Goal: Information Seeking & Learning: Learn about a topic

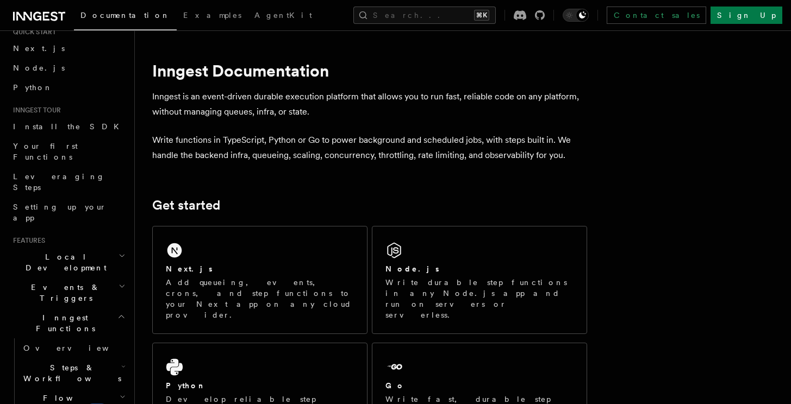
scroll to position [103, 0]
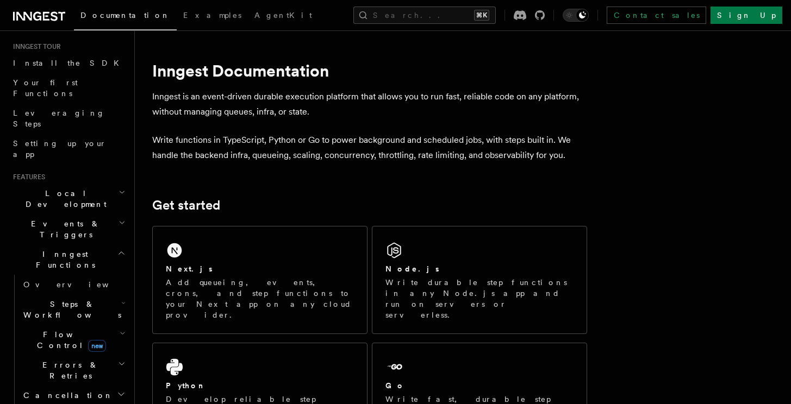
click at [120, 329] on icon "button" at bounding box center [123, 333] width 6 height 9
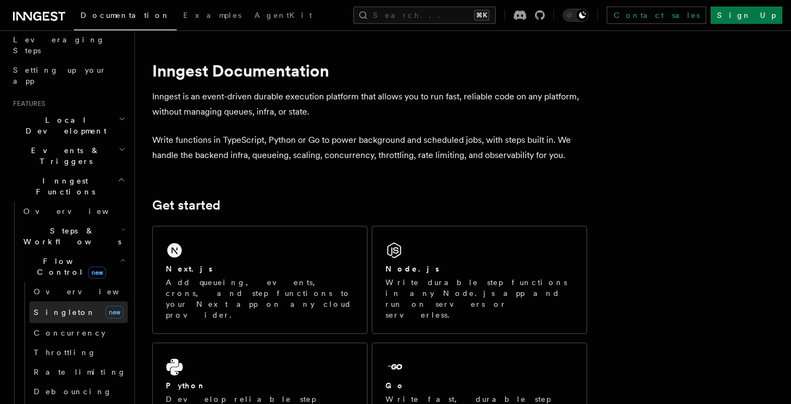
scroll to position [178, 0]
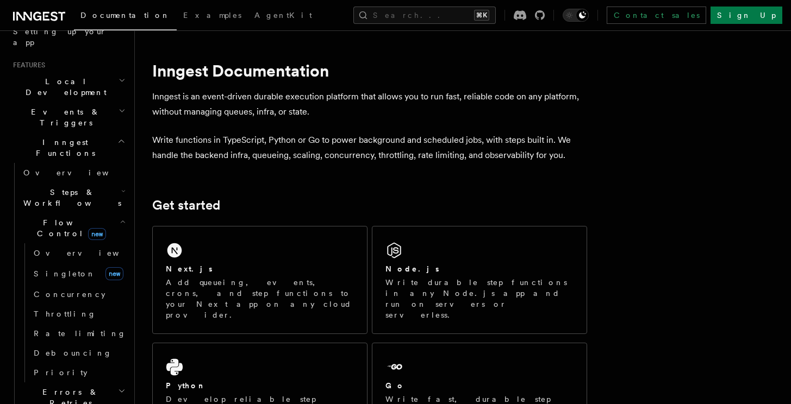
click at [118, 387] on icon "button" at bounding box center [122, 391] width 8 height 9
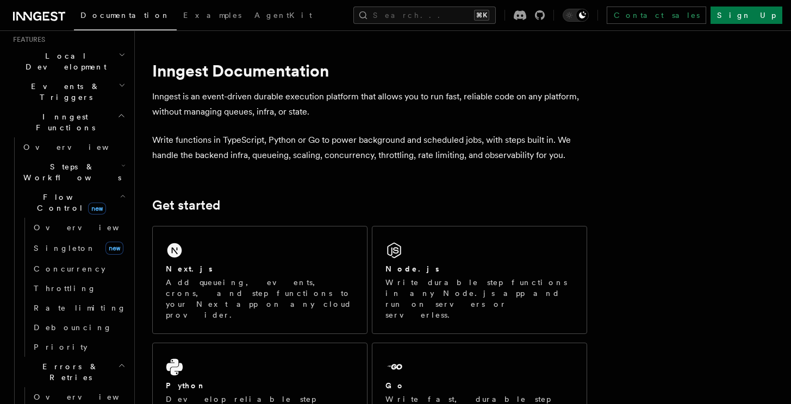
scroll to position [254, 0]
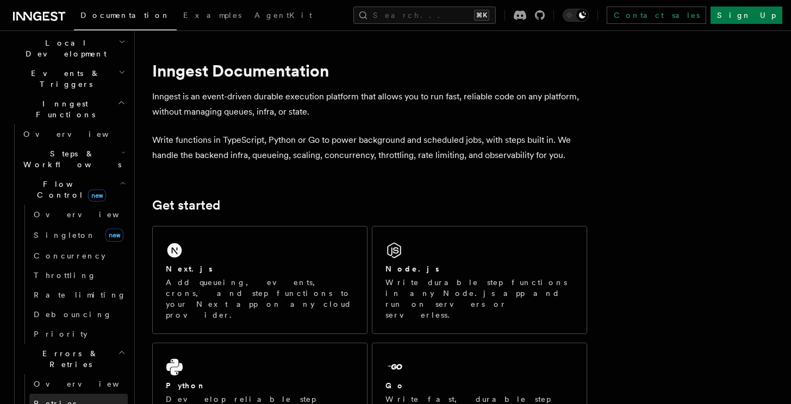
click at [62, 394] on link "Retries" at bounding box center [78, 404] width 98 height 20
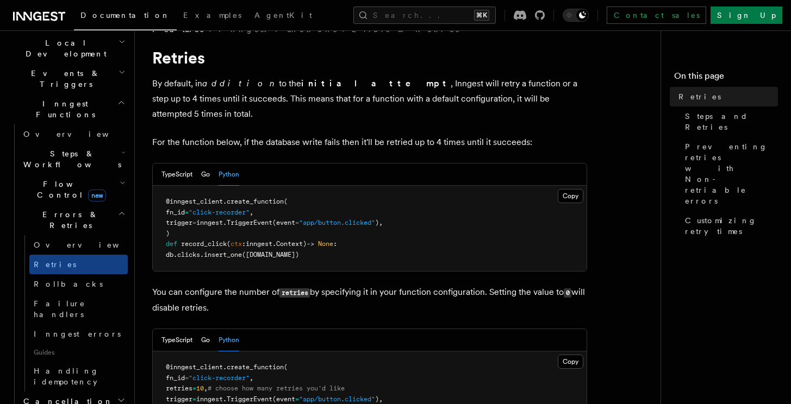
scroll to position [29, 0]
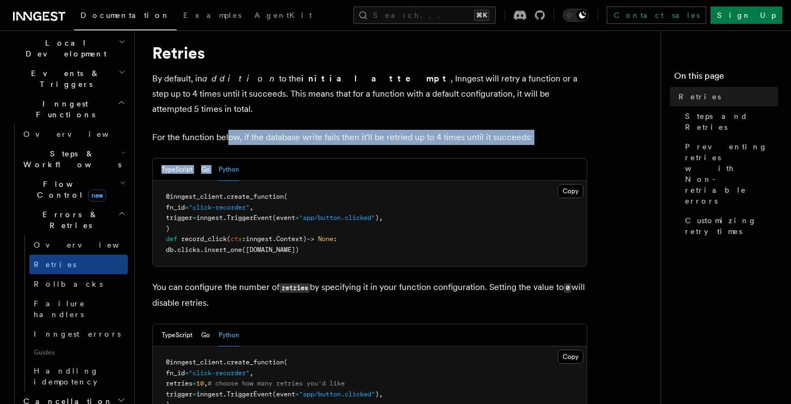
drag, startPoint x: 227, startPoint y: 120, endPoint x: 466, endPoint y: 130, distance: 238.8
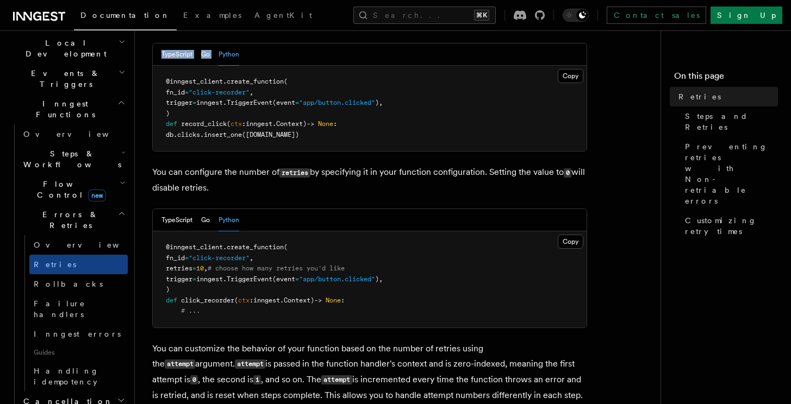
scroll to position [194, 0]
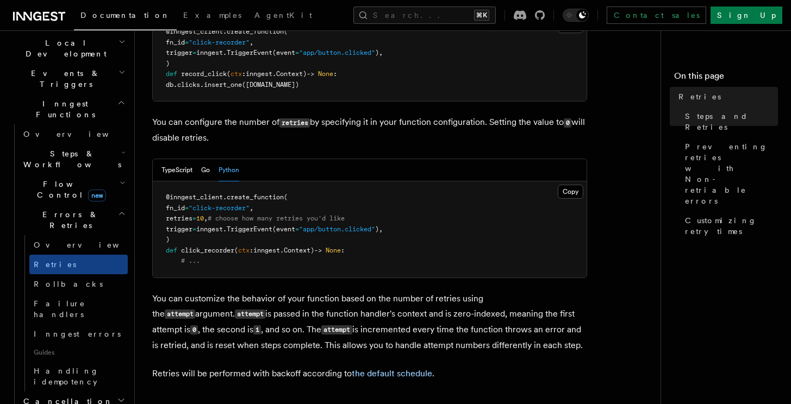
drag, startPoint x: 226, startPoint y: 106, endPoint x: 344, endPoint y: 130, distance: 120.4
click at [343, 130] on p "You can configure the number of retries by specifying it in your function confi…" at bounding box center [369, 130] width 435 height 31
click at [344, 130] on p "You can configure the number of retries by specifying it in your function confi…" at bounding box center [369, 130] width 435 height 31
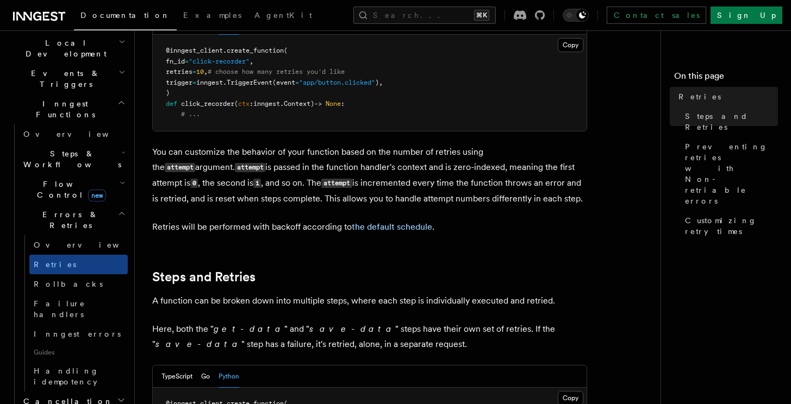
scroll to position [346, 0]
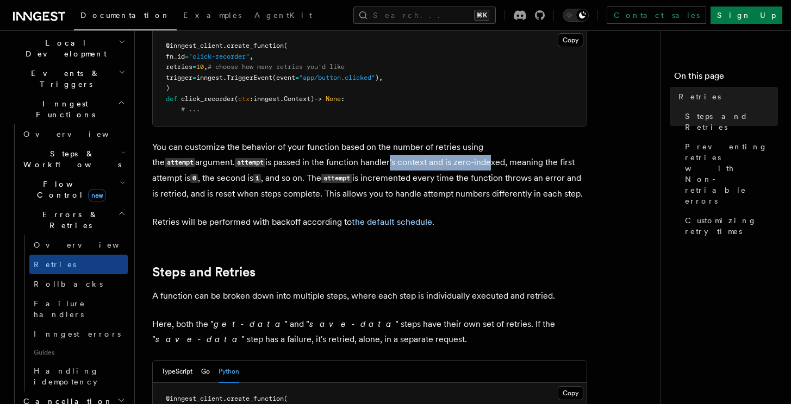
drag, startPoint x: 309, startPoint y: 145, endPoint x: 440, endPoint y: 158, distance: 131.6
click at [439, 157] on p "You can customize the behavior of your function based on the number of retries …" at bounding box center [369, 171] width 435 height 62
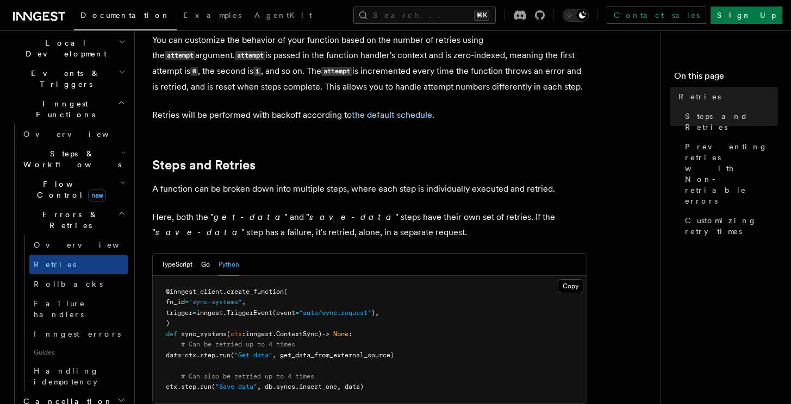
click at [440, 158] on h2 "Steps and Retries" at bounding box center [369, 165] width 435 height 15
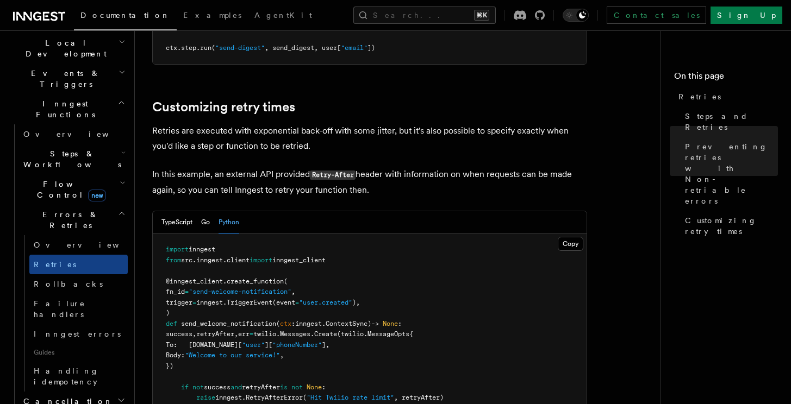
scroll to position [1217, 0]
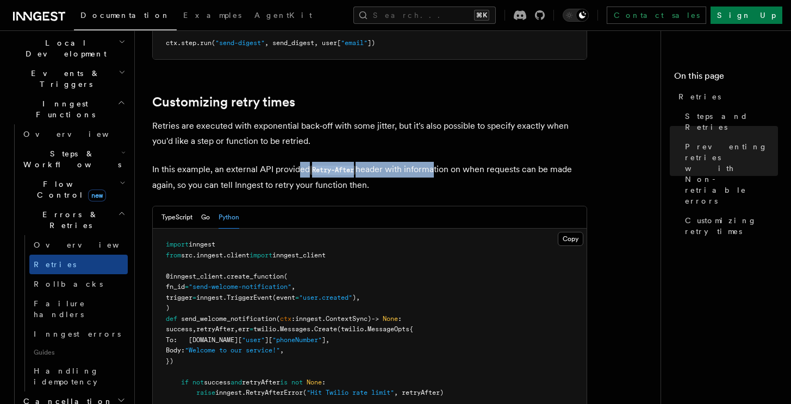
drag, startPoint x: 298, startPoint y: 155, endPoint x: 451, endPoint y: 161, distance: 152.8
click at [447, 162] on p "In this example, an external API provided Retry-After header with information o…" at bounding box center [369, 177] width 435 height 31
click at [451, 162] on p "In this example, an external API provided Retry-After header with information o…" at bounding box center [369, 177] width 435 height 31
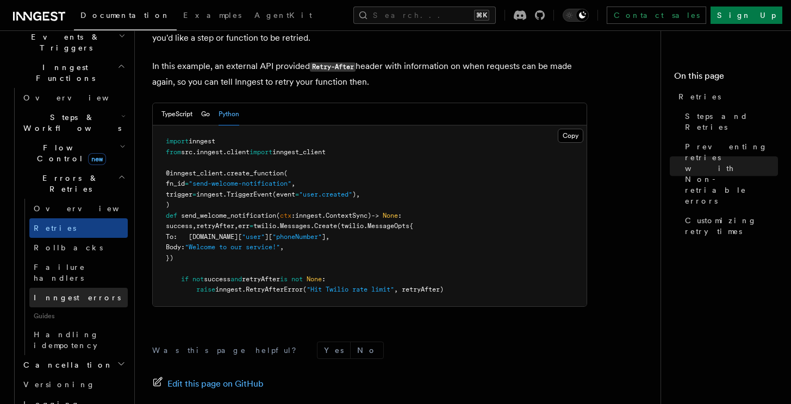
scroll to position [301, 0]
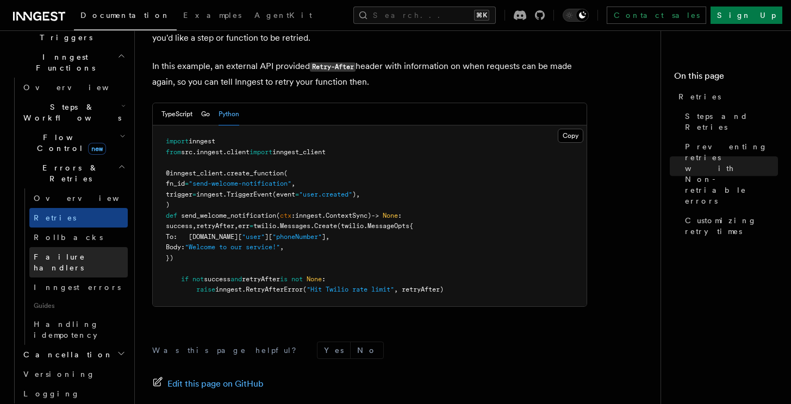
click at [64, 253] on span "Failure handlers" at bounding box center [60, 263] width 52 height 20
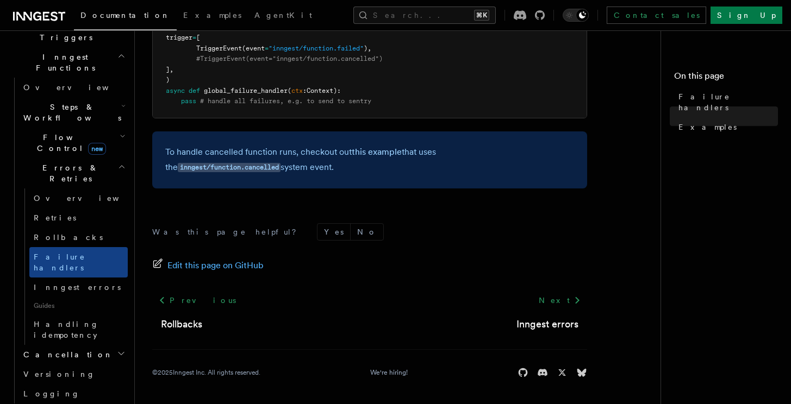
scroll to position [343, 0]
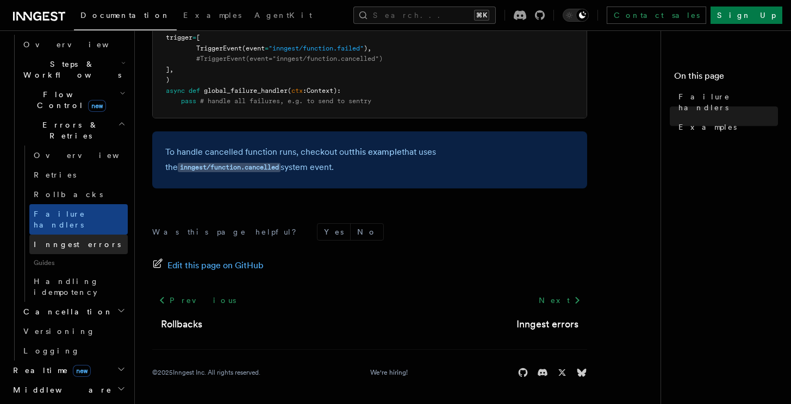
click at [66, 240] on span "Inngest errors" at bounding box center [77, 244] width 87 height 9
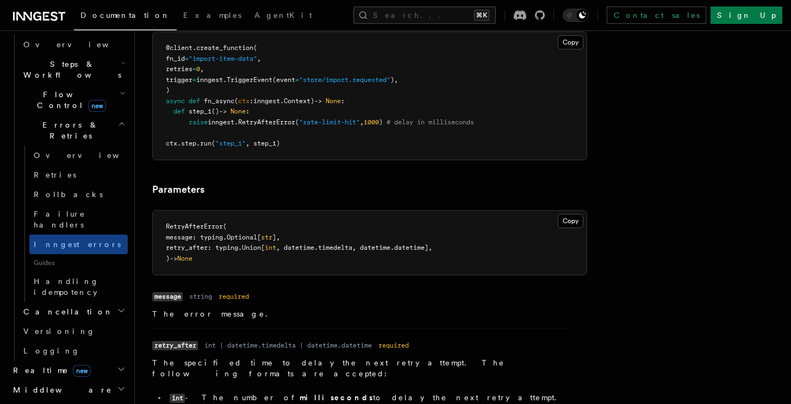
scroll to position [1305, 0]
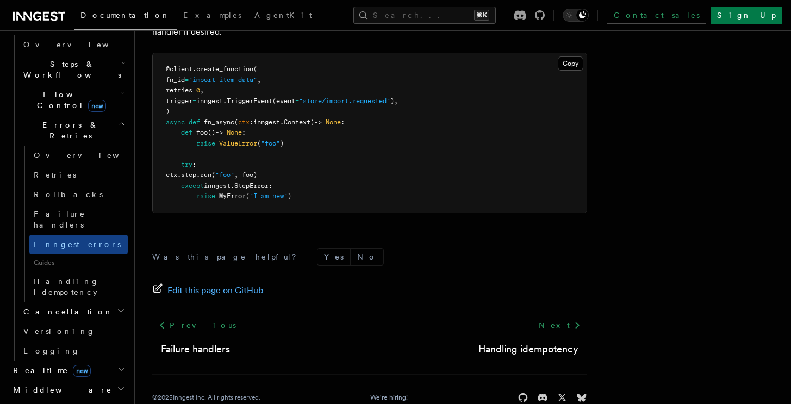
click at [98, 302] on h2 "Cancellation" at bounding box center [73, 312] width 109 height 20
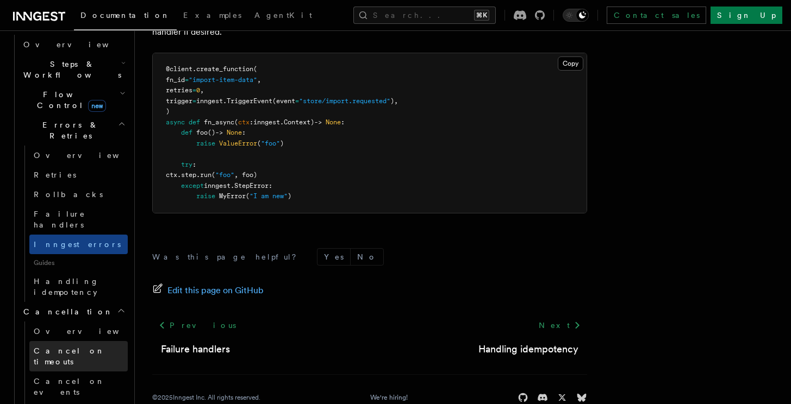
click at [86, 347] on span "Cancel on timeouts" at bounding box center [69, 357] width 71 height 20
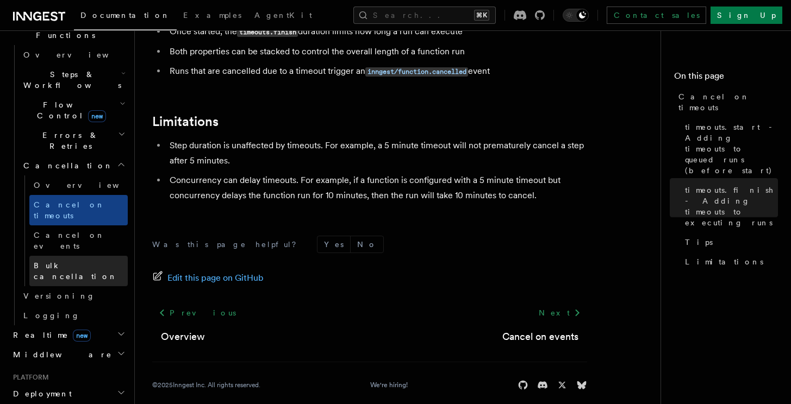
scroll to position [335, 0]
click at [62, 259] on span "Bulk cancellation" at bounding box center [76, 269] width 84 height 20
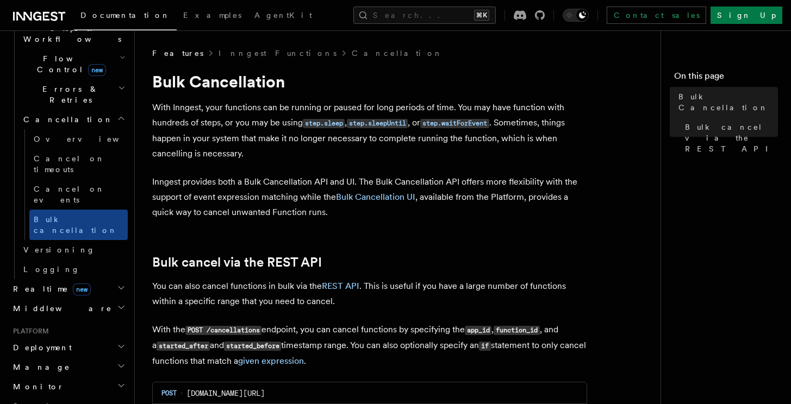
scroll to position [391, 0]
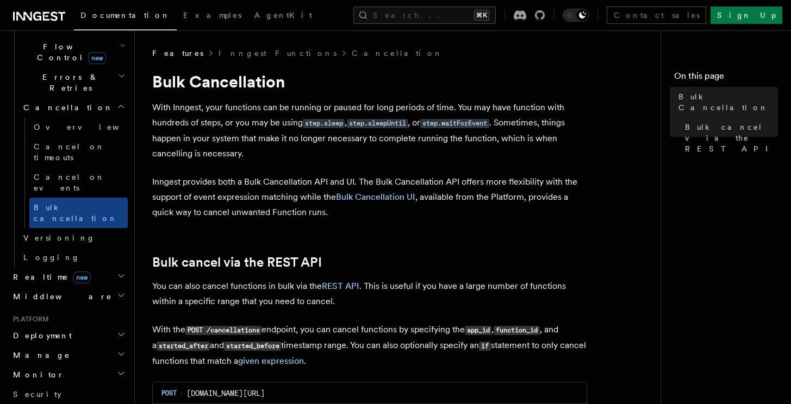
click at [80, 267] on h2 "Realtime new" at bounding box center [68, 277] width 119 height 20
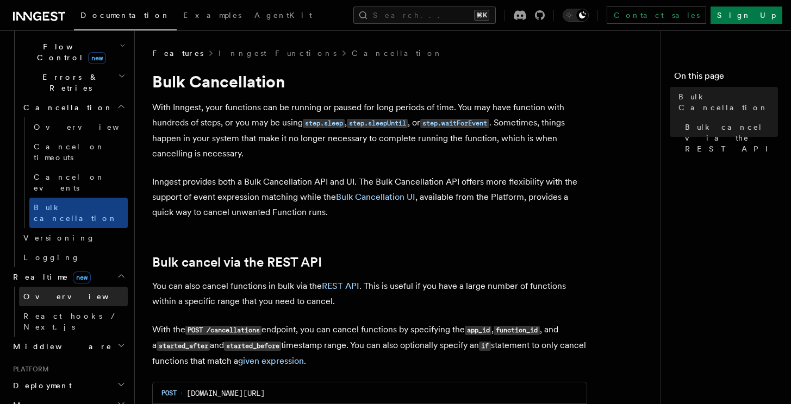
click at [66, 287] on link "Overview" at bounding box center [73, 297] width 109 height 20
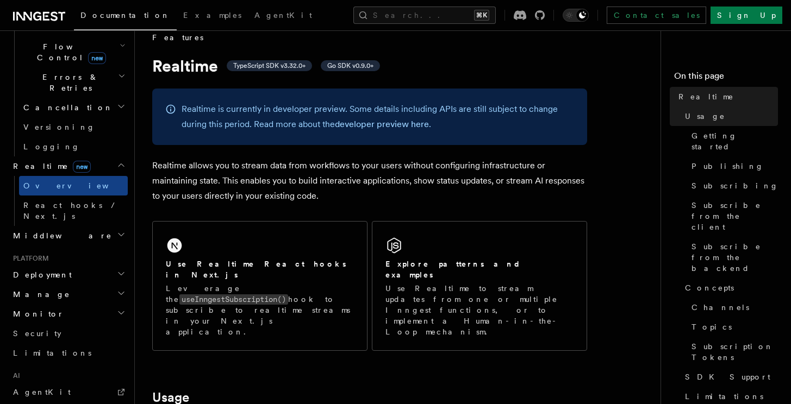
scroll to position [16, 0]
drag, startPoint x: 234, startPoint y: 179, endPoint x: 359, endPoint y: 178, distance: 125.5
click at [355, 178] on p "Realtime allows you to stream data from workflows to your users without configu…" at bounding box center [369, 181] width 435 height 46
click at [359, 178] on p "Realtime allows you to stream data from workflows to your users without configu…" at bounding box center [369, 181] width 435 height 46
click at [516, 195] on p "Realtime allows you to stream data from workflows to your users without configu…" at bounding box center [369, 181] width 435 height 46
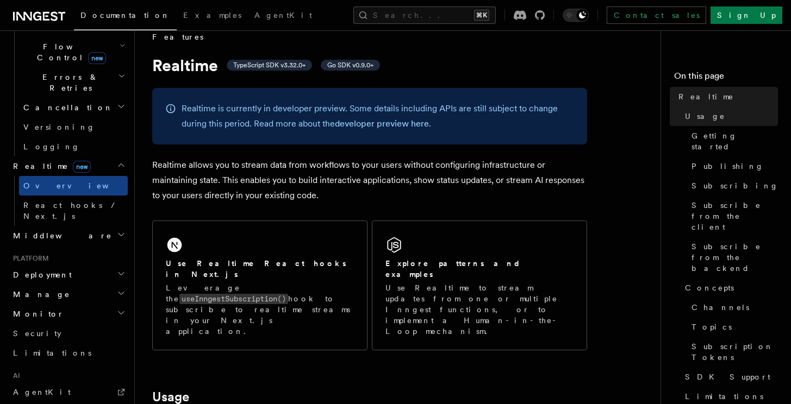
click at [196, 177] on p "Realtime allows you to stream data from workflows to your users without configu…" at bounding box center [369, 181] width 435 height 46
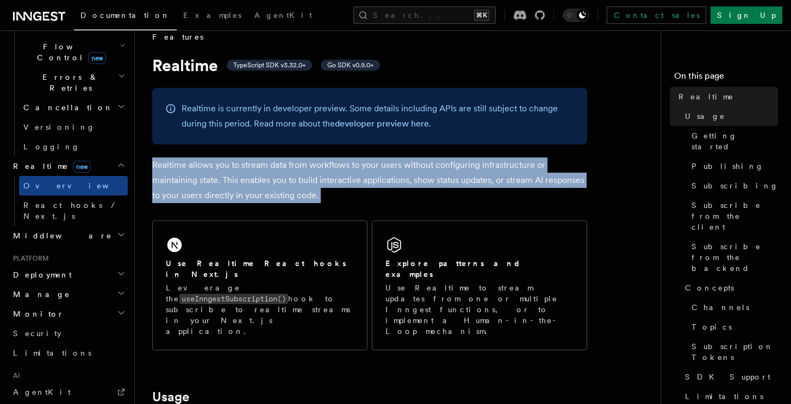
click at [196, 177] on p "Realtime allows you to stream data from workflows to your users without configu…" at bounding box center [369, 181] width 435 height 46
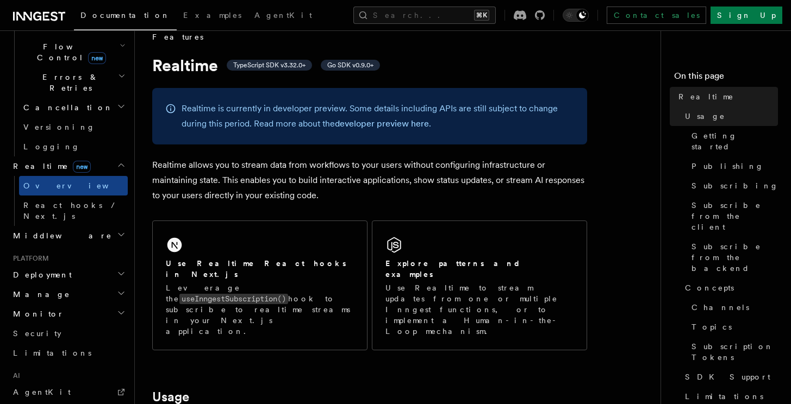
click at [188, 168] on p "Realtime allows you to stream data from workflows to your users without configu…" at bounding box center [369, 181] width 435 height 46
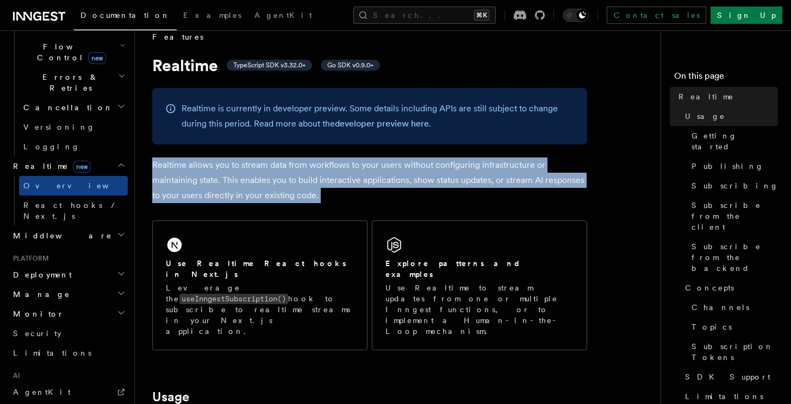
drag, startPoint x: 197, startPoint y: 156, endPoint x: 359, endPoint y: 201, distance: 168.5
click at [360, 202] on p "Realtime allows you to stream data from workflows to your users without configu…" at bounding box center [369, 181] width 435 height 46
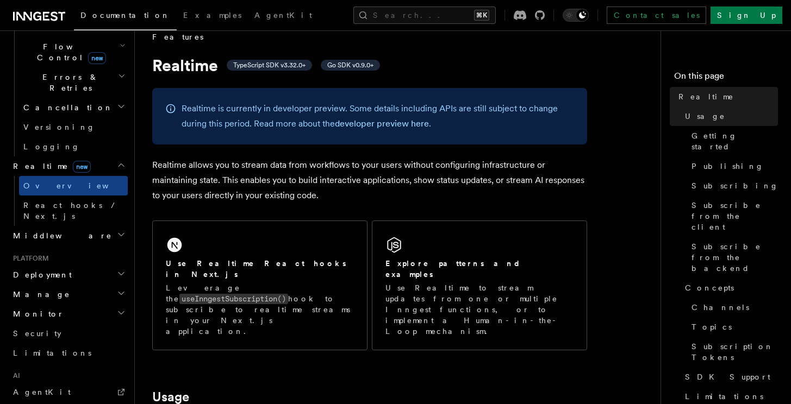
click at [360, 202] on p "Realtime allows you to stream data from workflows to your users without configu…" at bounding box center [369, 181] width 435 height 46
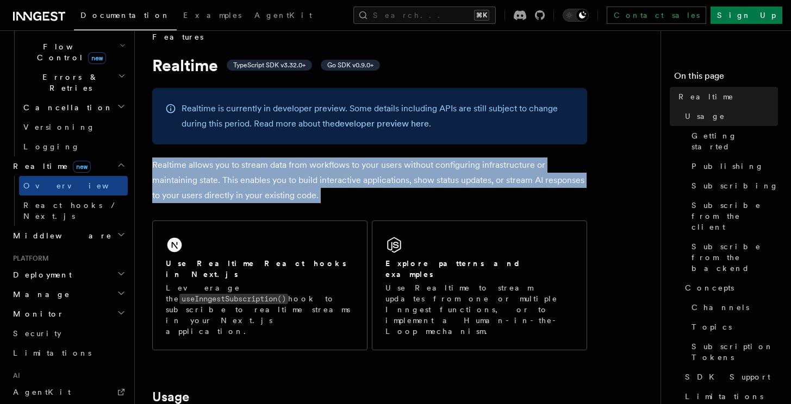
click at [360, 202] on p "Realtime allows you to stream data from workflows to your users without configu…" at bounding box center [369, 181] width 435 height 46
click at [273, 189] on p "Realtime allows you to stream data from workflows to your users without configu…" at bounding box center [369, 181] width 435 height 46
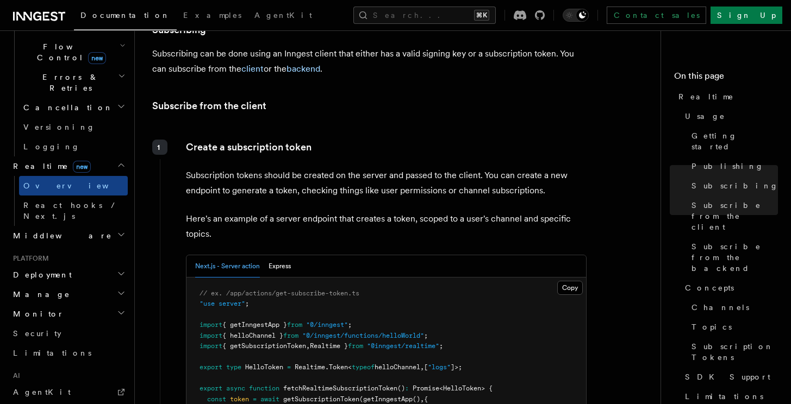
click at [335, 169] on p "Subscription tokens should be created on the server and passed to the client. Y…" at bounding box center [386, 183] width 401 height 30
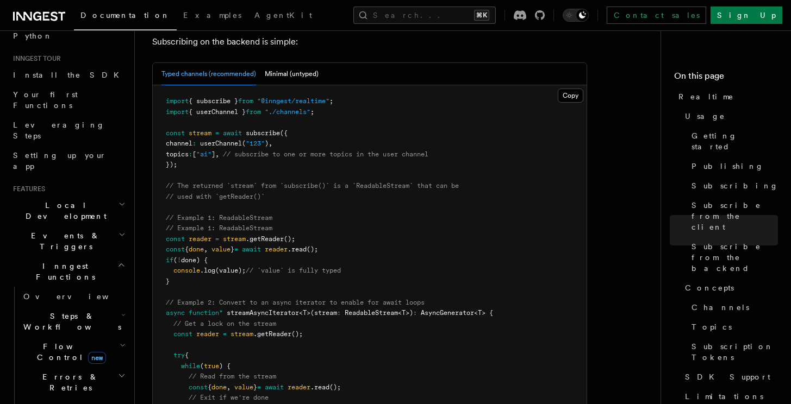
scroll to position [90, 0]
click at [56, 343] on span "Flow Control new" at bounding box center [69, 354] width 101 height 22
click at [57, 389] on link "[PERSON_NAME] new" at bounding box center [78, 400] width 98 height 22
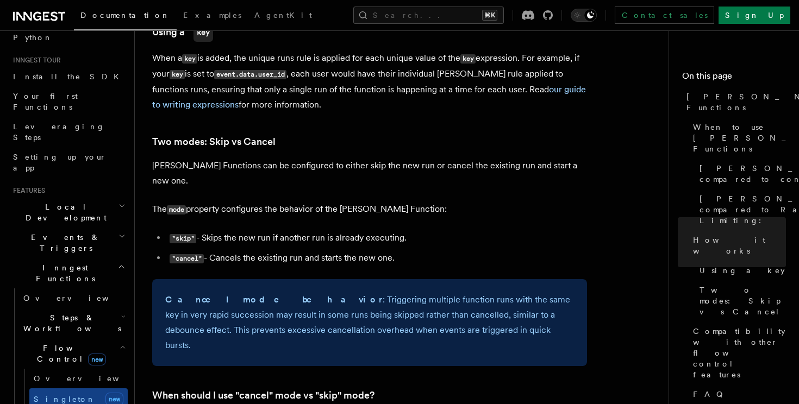
scroll to position [1093, 0]
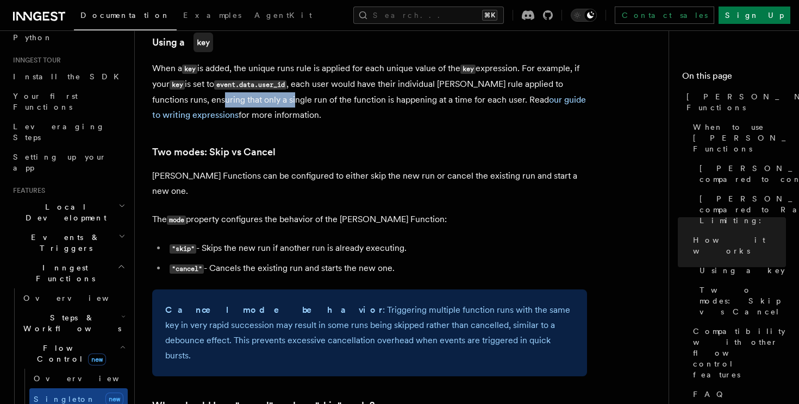
drag, startPoint x: 201, startPoint y: 88, endPoint x: 304, endPoint y: 87, distance: 103.8
click at [304, 87] on p "When a key is added, the unique runs rule is applied for each unique value of t…" at bounding box center [369, 92] width 435 height 62
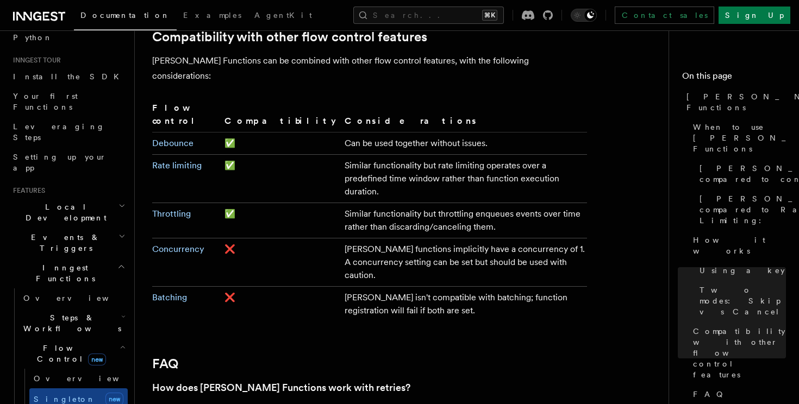
scroll to position [1950, 0]
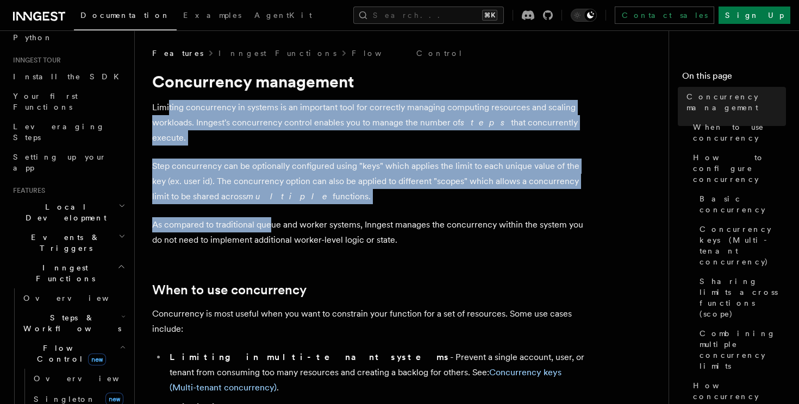
drag, startPoint x: 167, startPoint y: 111, endPoint x: 269, endPoint y: 208, distance: 139.9
click at [269, 217] on p "As compared to traditional queue and worker systems, Inngest manages the concur…" at bounding box center [369, 232] width 435 height 30
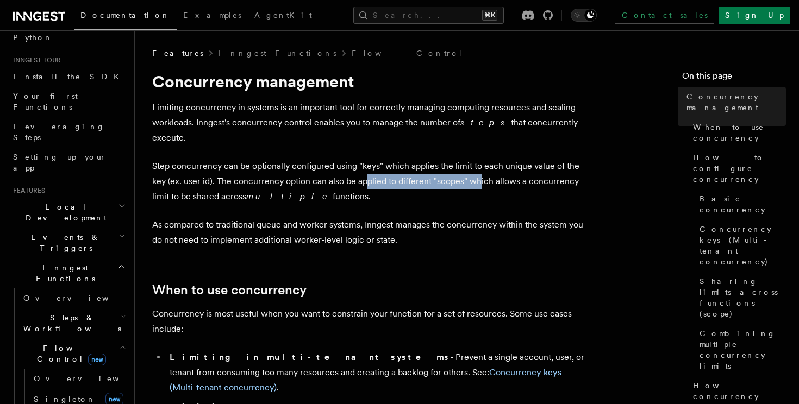
drag, startPoint x: 478, startPoint y: 169, endPoint x: 288, endPoint y: 169, distance: 189.7
click at [292, 169] on p "Step concurrency can be optionally configured using "keys" which applies the li…" at bounding box center [369, 182] width 435 height 46
click at [288, 169] on p "Step concurrency can be optionally configured using "keys" which applies the li…" at bounding box center [369, 182] width 435 height 46
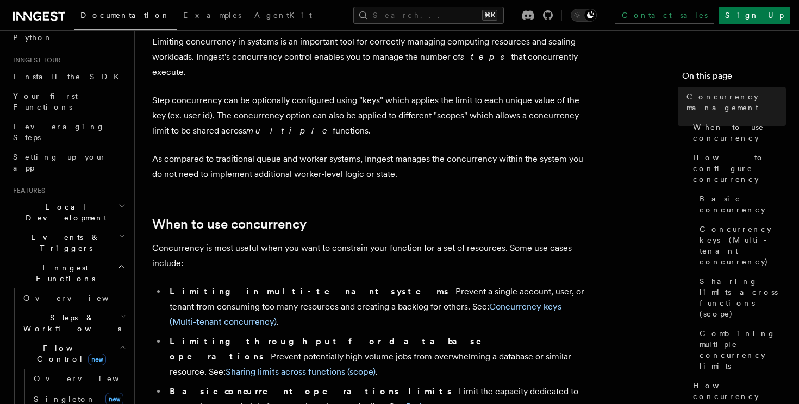
scroll to position [116, 0]
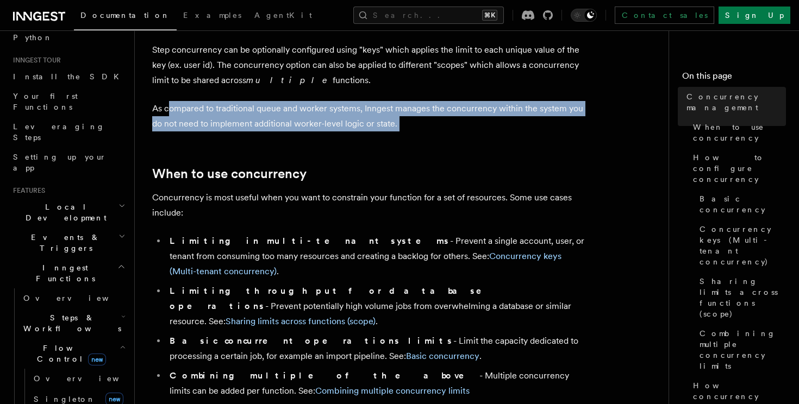
drag, startPoint x: 168, startPoint y: 96, endPoint x: 405, endPoint y: 127, distance: 239.0
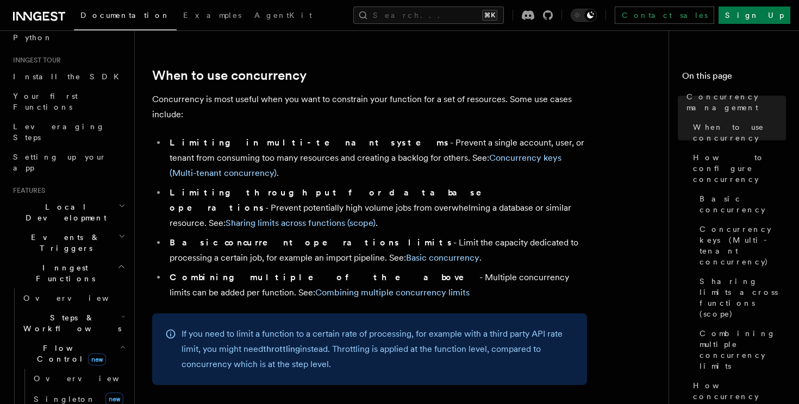
scroll to position [240, 0]
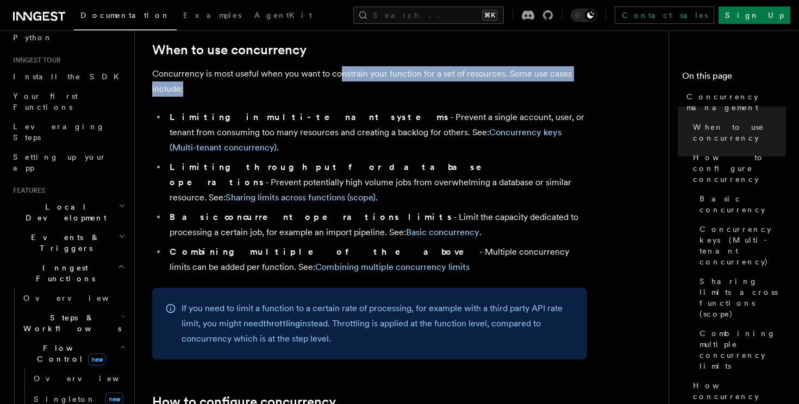
drag, startPoint x: 290, startPoint y: 81, endPoint x: 345, endPoint y: 54, distance: 60.5
click at [345, 66] on p "Concurrency is most useful when you want to constrain your function for a set o…" at bounding box center [369, 81] width 435 height 30
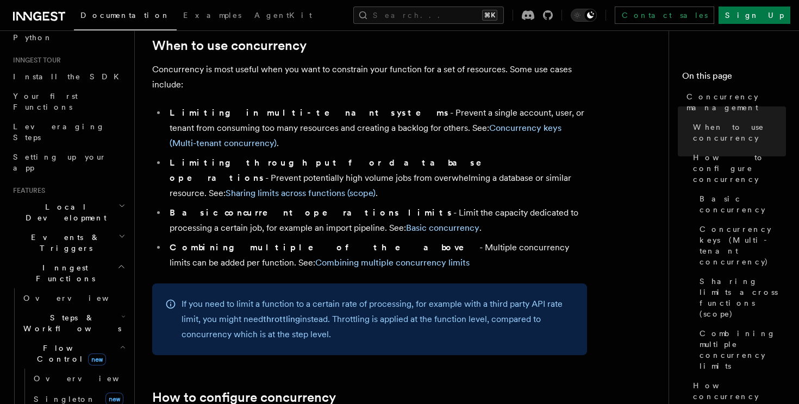
scroll to position [247, 0]
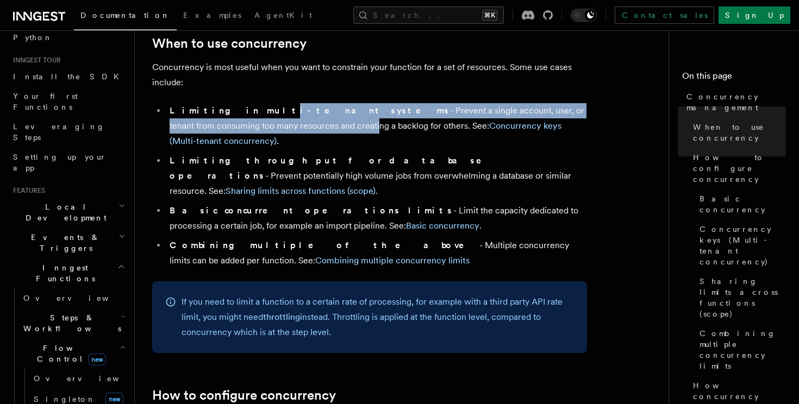
drag, startPoint x: 231, startPoint y: 103, endPoint x: 253, endPoint y: 118, distance: 26.4
click at [253, 118] on ul "Limiting in multi-tenant systems - Prevent a single account, user, or tenant fr…" at bounding box center [369, 185] width 435 height 165
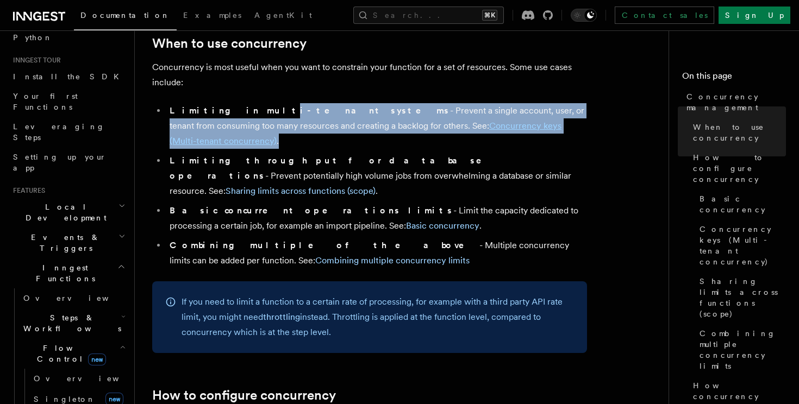
click at [253, 118] on ul "Limiting in multi-tenant systems - Prevent a single account, user, or tenant fr…" at bounding box center [369, 185] width 435 height 165
drag, startPoint x: 267, startPoint y: 93, endPoint x: 555, endPoint y: 116, distance: 288.9
click at [555, 116] on li "Limiting in multi-tenant systems - Prevent a single account, user, or tenant fr…" at bounding box center [376, 126] width 421 height 46
drag, startPoint x: 555, startPoint y: 116, endPoint x: 324, endPoint y: 77, distance: 233.7
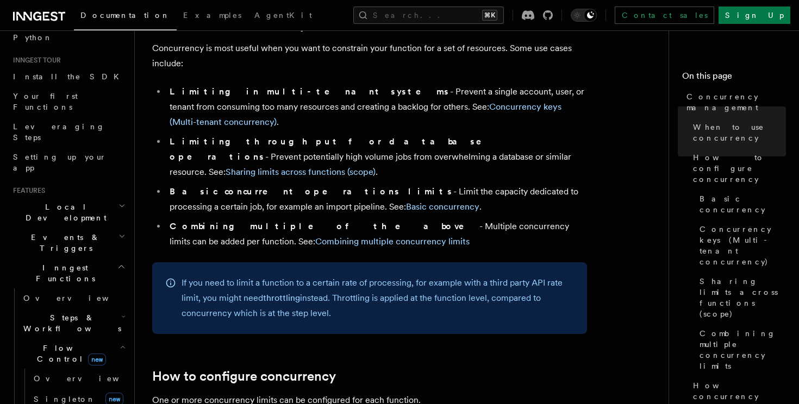
scroll to position [267, 0]
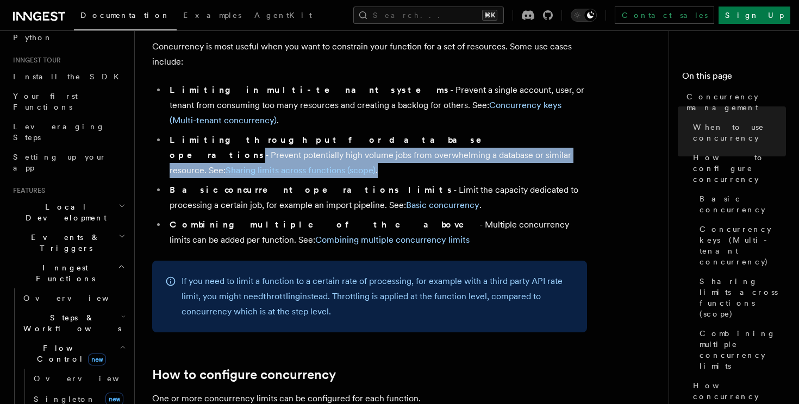
drag, startPoint x: 345, startPoint y: 111, endPoint x: 558, endPoint y: 122, distance: 213.8
click at [558, 133] on li "Limiting throughput for database operations - Prevent potentially high volume j…" at bounding box center [376, 156] width 421 height 46
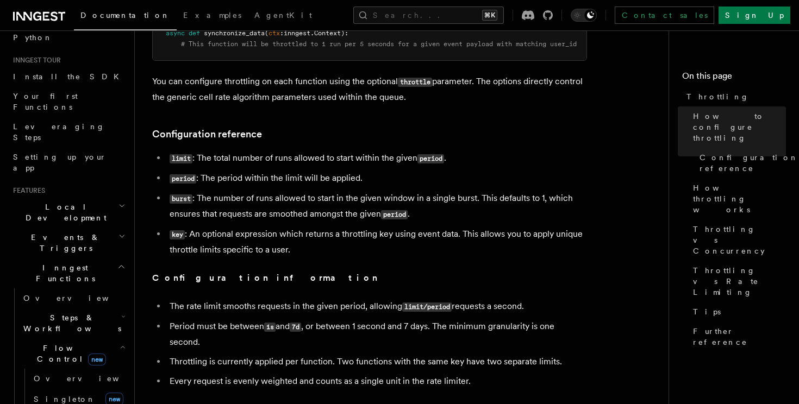
scroll to position [384, 0]
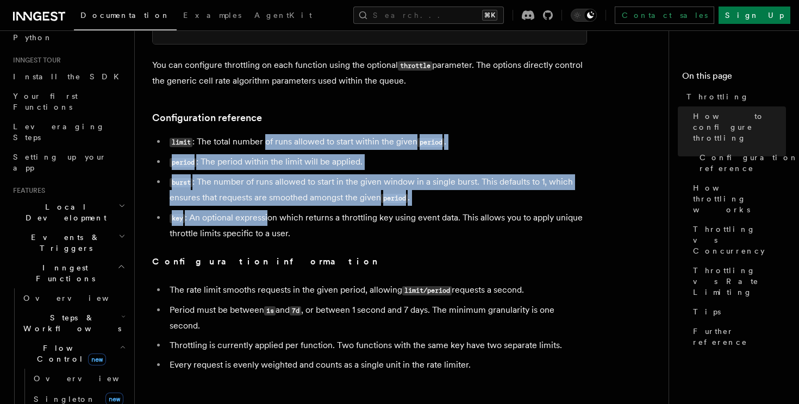
drag, startPoint x: 267, startPoint y: 149, endPoint x: 270, endPoint y: 240, distance: 90.2
click at [270, 234] on ul "limit : The total number of runs allowed to start within the given period . per…" at bounding box center [369, 187] width 435 height 107
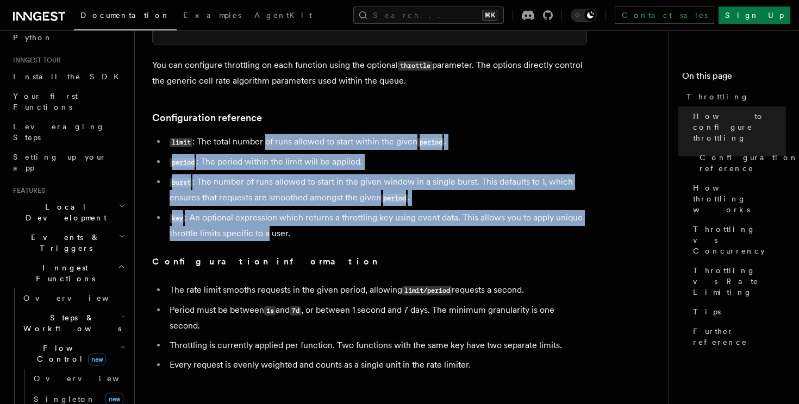
click at [270, 240] on li "key : An optional expression which returns a throttling key using event data. T…" at bounding box center [376, 225] width 421 height 31
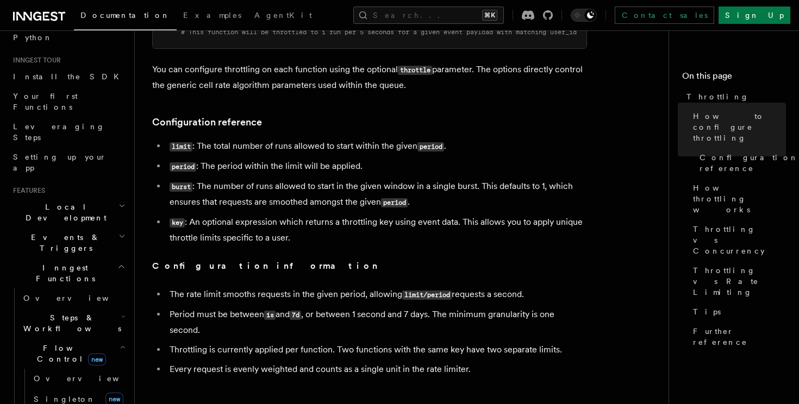
scroll to position [383, 0]
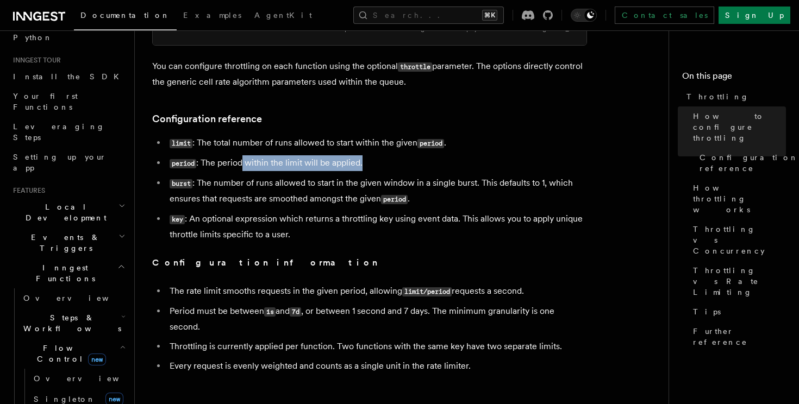
drag, startPoint x: 242, startPoint y: 162, endPoint x: 401, endPoint y: 176, distance: 159.3
click at [401, 176] on ul "limit : The total number of runs allowed to start within the given period . per…" at bounding box center [369, 188] width 435 height 107
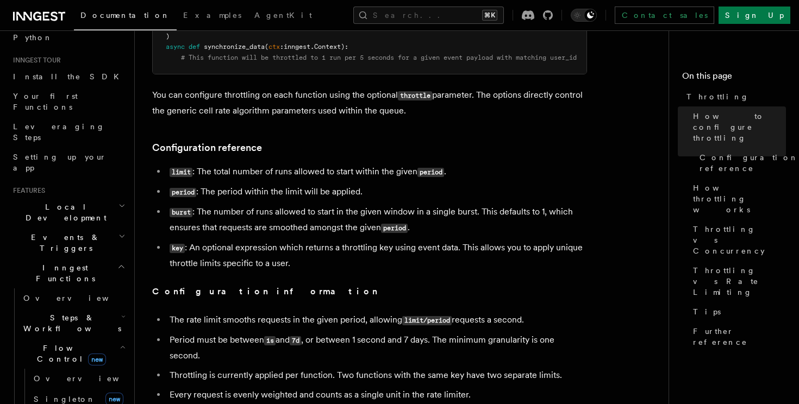
scroll to position [349, 0]
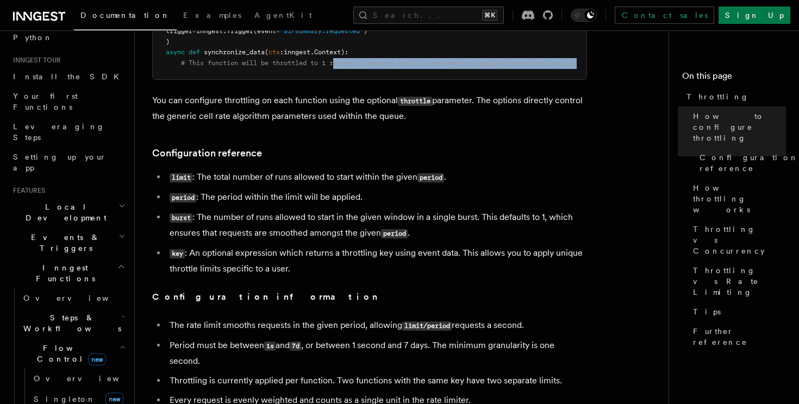
drag, startPoint x: 338, startPoint y: 64, endPoint x: 391, endPoint y: 72, distance: 54.0
click at [391, 72] on pre "@inngest . create_function ( id = "unique-function-id" , throttle = inngest. Th…" at bounding box center [370, 4] width 434 height 149
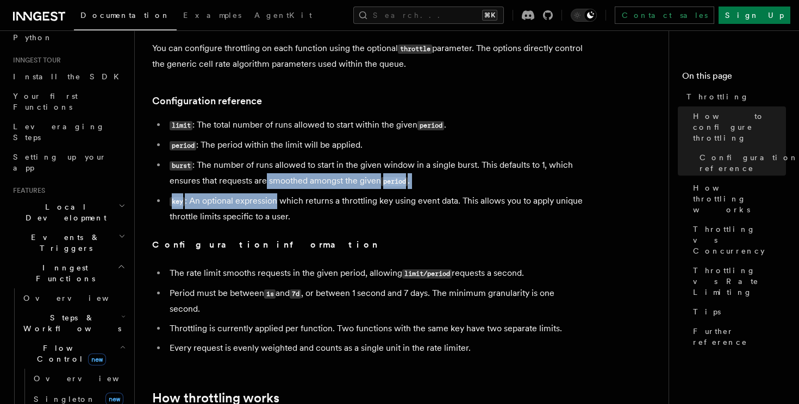
drag, startPoint x: 265, startPoint y: 182, endPoint x: 284, endPoint y: 212, distance: 35.7
click at [282, 210] on ul "limit : The total number of runs allowed to start within the given period . per…" at bounding box center [369, 170] width 435 height 107
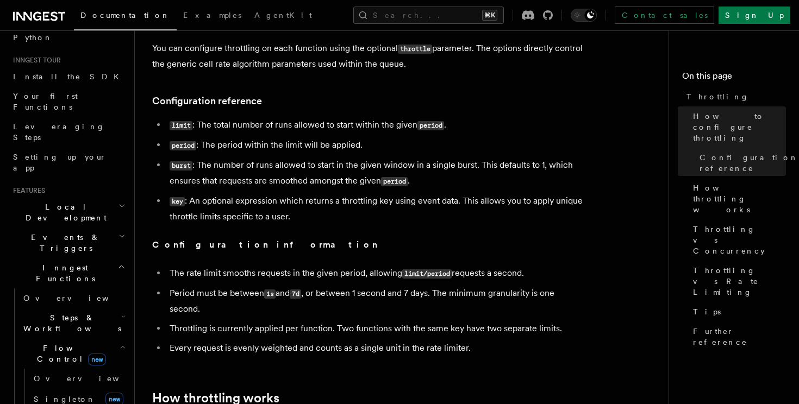
click at [284, 212] on li "key : An optional expression which returns a throttling key using event data. T…" at bounding box center [376, 208] width 421 height 31
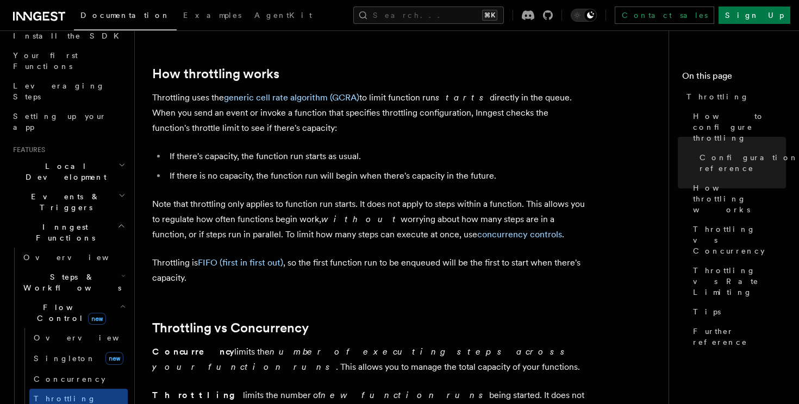
scroll to position [725, 0]
click at [386, 119] on p "Throttling uses the generic cell rate algorithm (GCRA) to limit function run st…" at bounding box center [369, 114] width 435 height 46
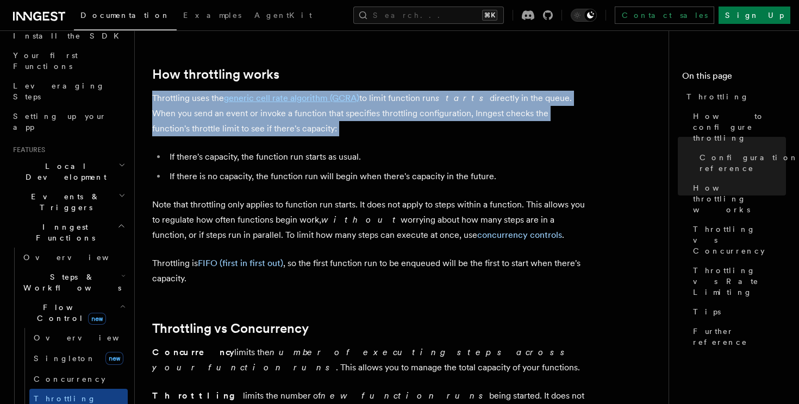
click at [386, 119] on p "Throttling uses the generic cell rate algorithm (GCRA) to limit function run st…" at bounding box center [369, 114] width 435 height 46
click at [421, 134] on p "Throttling uses the generic cell rate algorithm (GCRA) to limit function run st…" at bounding box center [369, 114] width 435 height 46
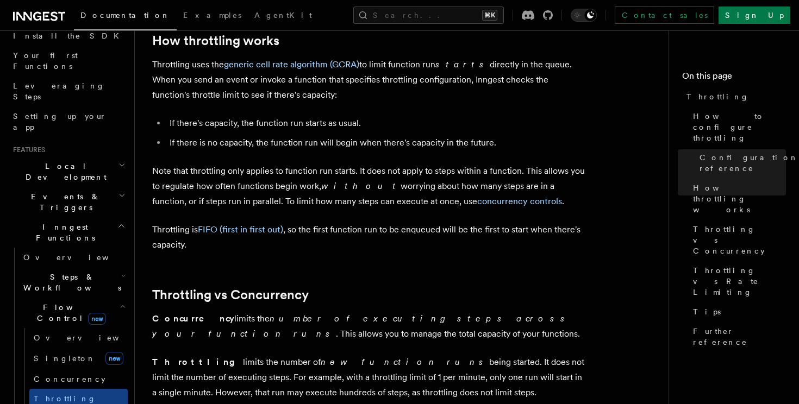
scroll to position [759, 0]
drag, startPoint x: 199, startPoint y: 84, endPoint x: 254, endPoint y: 108, distance: 59.7
click at [212, 87] on p "Throttling uses the generic cell rate algorithm (GCRA) to limit function run st…" at bounding box center [369, 80] width 435 height 46
click at [266, 112] on article "Features Inngest Functions Flow Control Throttling Throttling allows you to spe…" at bounding box center [406, 109] width 508 height 1640
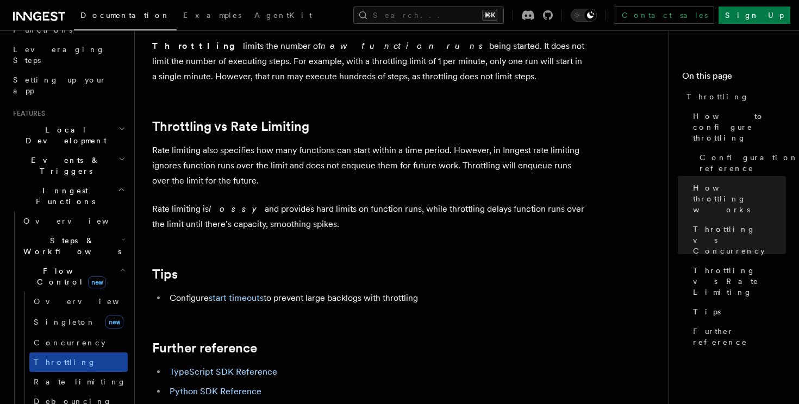
scroll to position [178, 0]
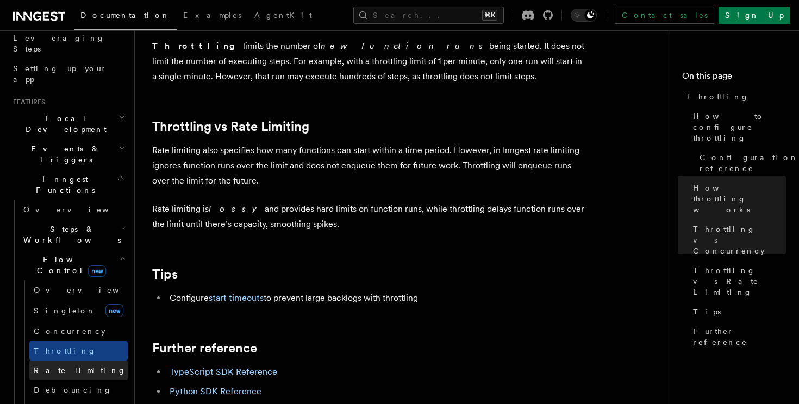
click at [53, 366] on span "Rate limiting" at bounding box center [80, 370] width 92 height 9
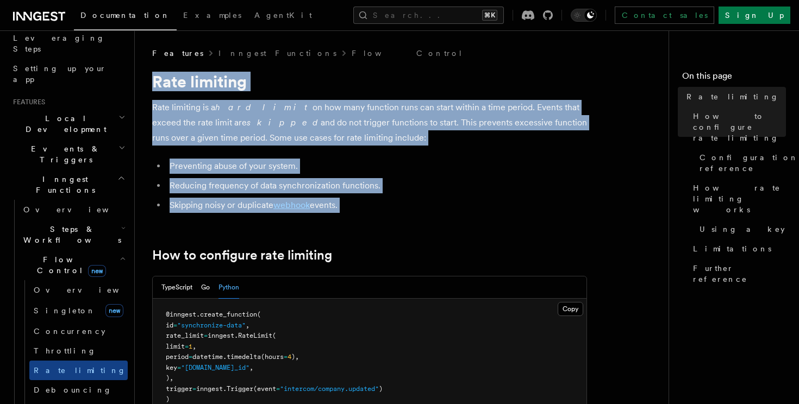
drag, startPoint x: 147, startPoint y: 75, endPoint x: 399, endPoint y: 227, distance: 295.0
drag, startPoint x: 436, startPoint y: 198, endPoint x: 150, endPoint y: 79, distance: 309.6
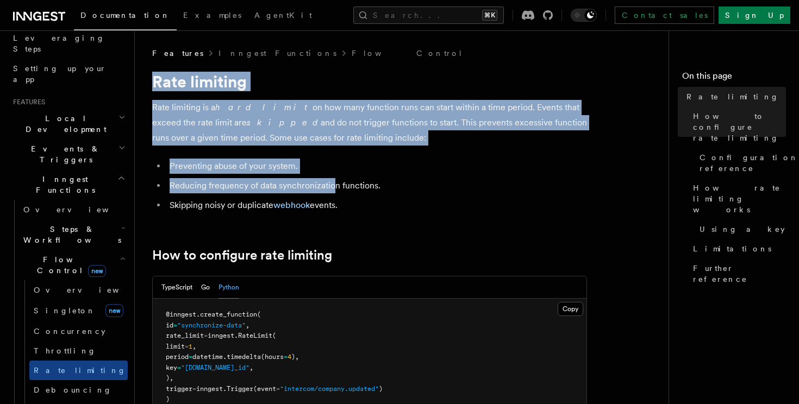
drag, startPoint x: 147, startPoint y: 76, endPoint x: 358, endPoint y: 213, distance: 252.2
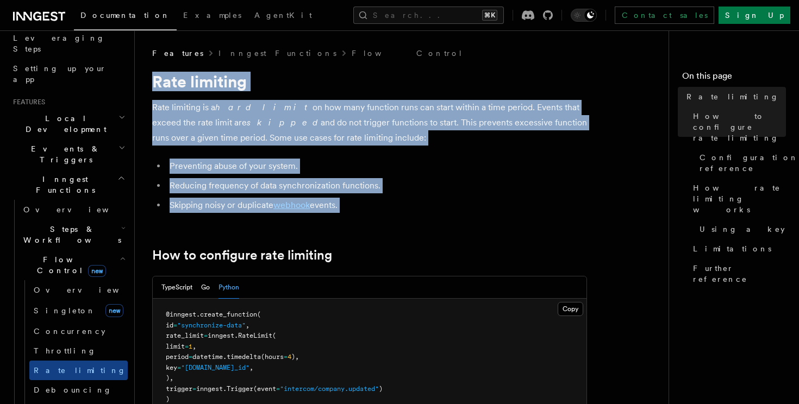
drag, startPoint x: 358, startPoint y: 213, endPoint x: 152, endPoint y: 83, distance: 244.2
click at [152, 83] on h1 "Rate limiting" at bounding box center [369, 82] width 435 height 20
drag, startPoint x: 152, startPoint y: 83, endPoint x: 377, endPoint y: 218, distance: 263.3
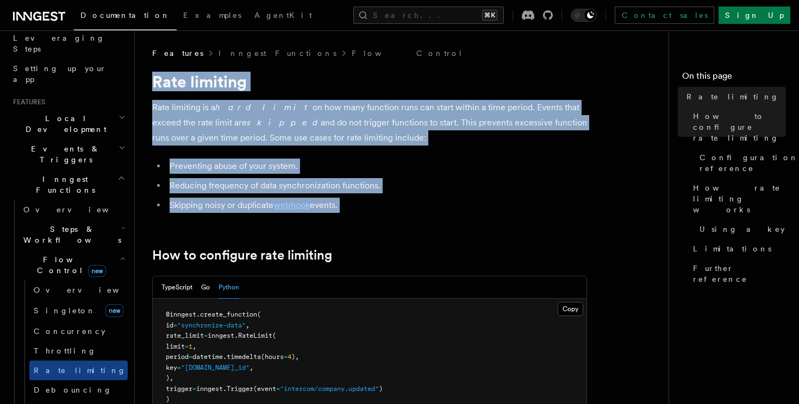
drag, startPoint x: 406, startPoint y: 218, endPoint x: 183, endPoint y: 101, distance: 251.8
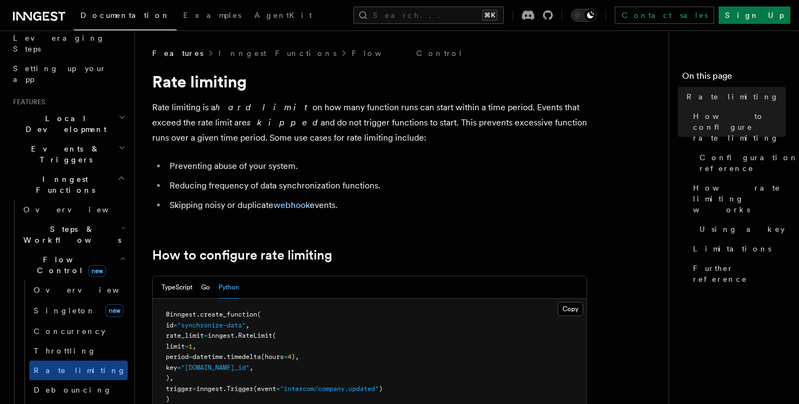
click at [161, 81] on h1 "Rate limiting" at bounding box center [369, 82] width 435 height 20
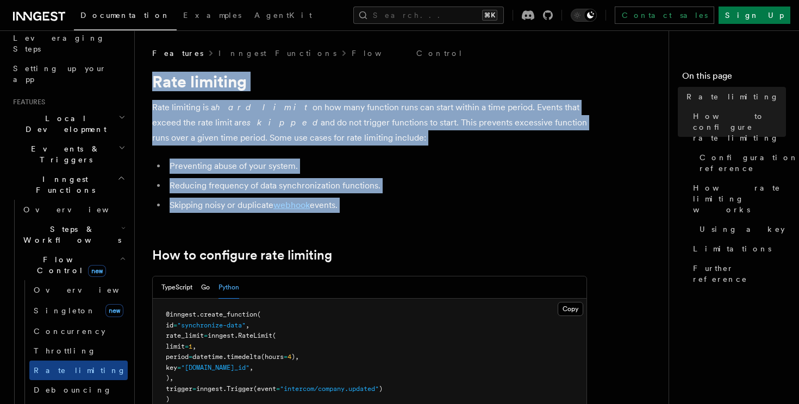
drag, startPoint x: 153, startPoint y: 81, endPoint x: 361, endPoint y: 218, distance: 248.7
drag, startPoint x: 361, startPoint y: 218, endPoint x: 152, endPoint y: 86, distance: 246.7
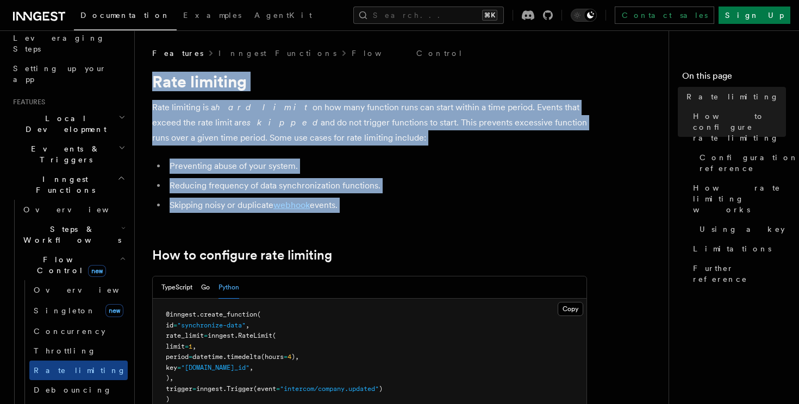
click at [152, 86] on h1 "Rate limiting" at bounding box center [369, 82] width 435 height 20
drag, startPoint x: 152, startPoint y: 86, endPoint x: 362, endPoint y: 212, distance: 244.9
click at [362, 212] on li "Skipping noisy or duplicate webhook events." at bounding box center [376, 205] width 421 height 15
drag, startPoint x: 396, startPoint y: 217, endPoint x: 161, endPoint y: 75, distance: 274.6
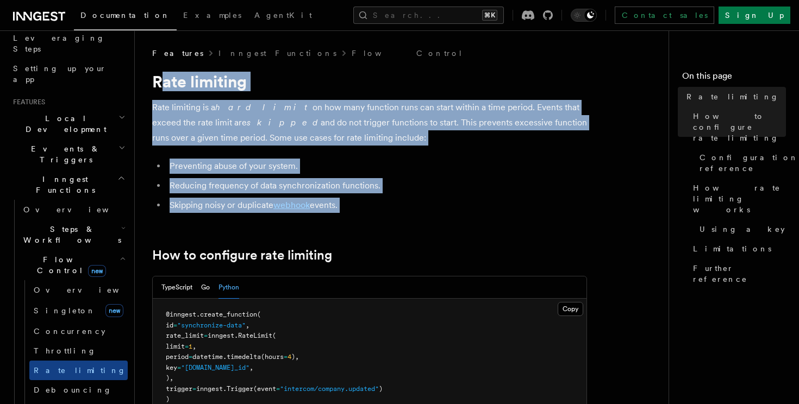
click at [161, 75] on h1 "Rate limiting" at bounding box center [369, 82] width 435 height 20
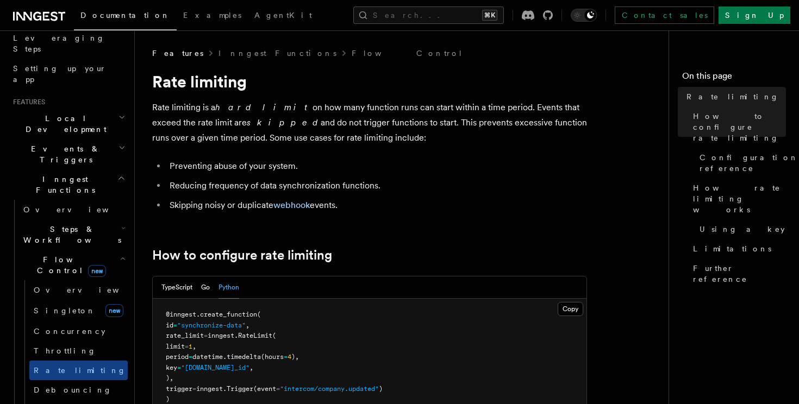
click at [161, 75] on h1 "Rate limiting" at bounding box center [369, 82] width 435 height 20
drag, startPoint x: 157, startPoint y: 75, endPoint x: 373, endPoint y: 207, distance: 253.9
click at [373, 207] on li "Skipping noisy or duplicate webhook events." at bounding box center [376, 205] width 421 height 15
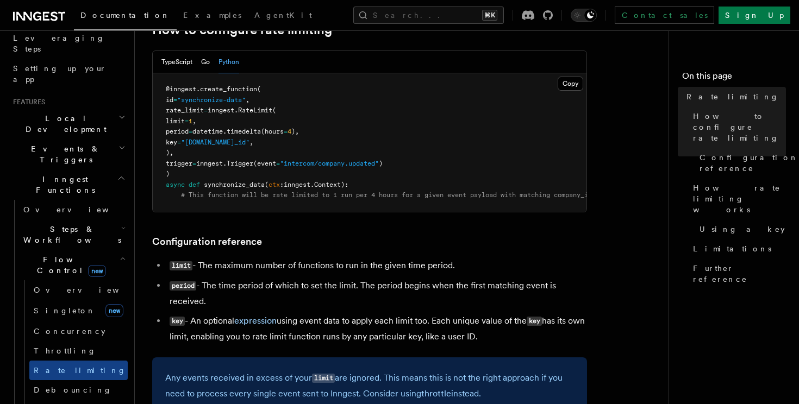
scroll to position [236, 0]
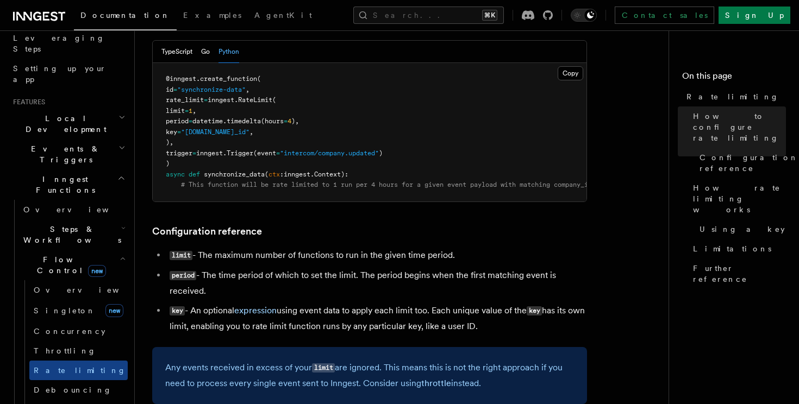
drag, startPoint x: 174, startPoint y: 102, endPoint x: 217, endPoint y: 157, distance: 69.3
click at [216, 155] on code "@inngest . create_function ( id = "synchronize-data" , rate_limit = inngest. Ra…" at bounding box center [379, 132] width 426 height 114
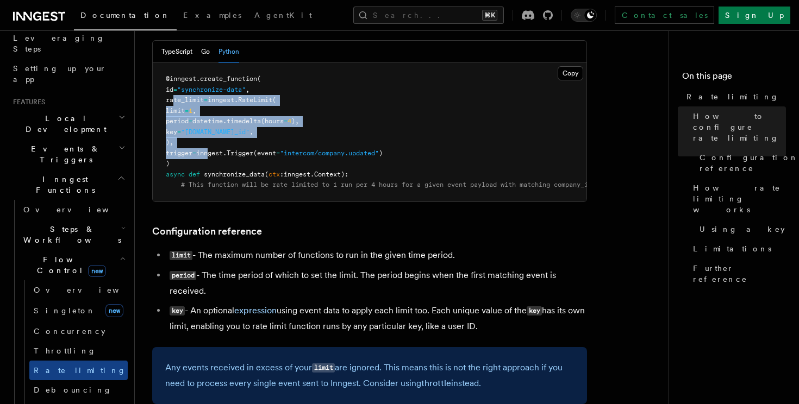
click at [217, 157] on span "inngest." at bounding box center [211, 153] width 30 height 8
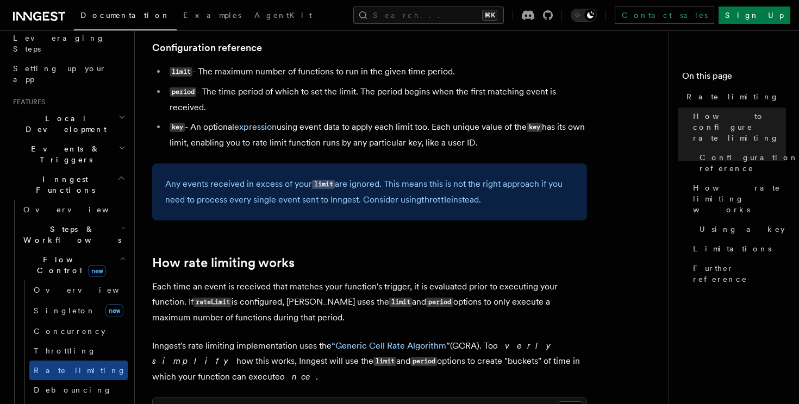
scroll to position [418, 0]
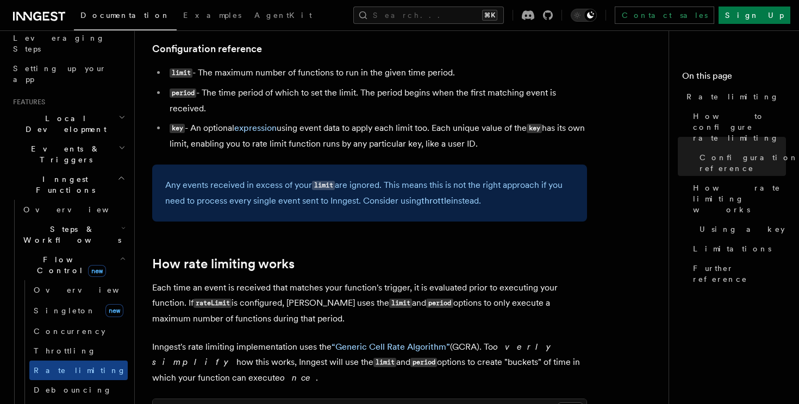
click at [227, 185] on p "Any events received in excess of your limit are ignored. This means this is not…" at bounding box center [369, 193] width 409 height 31
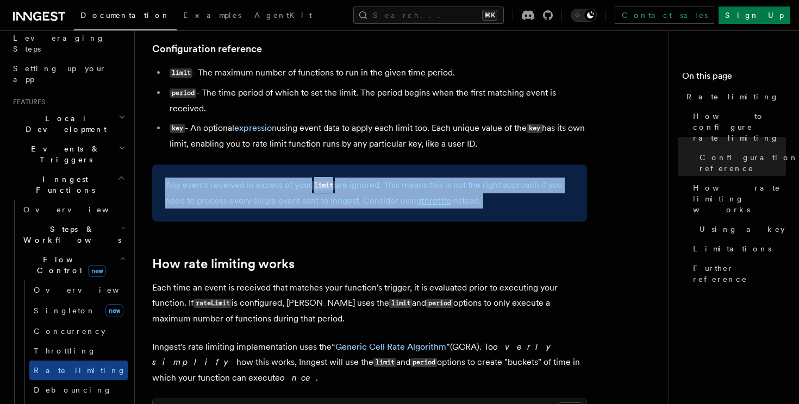
click at [399, 200] on p "Any events received in excess of your limit are ignored. This means this is not…" at bounding box center [369, 193] width 409 height 31
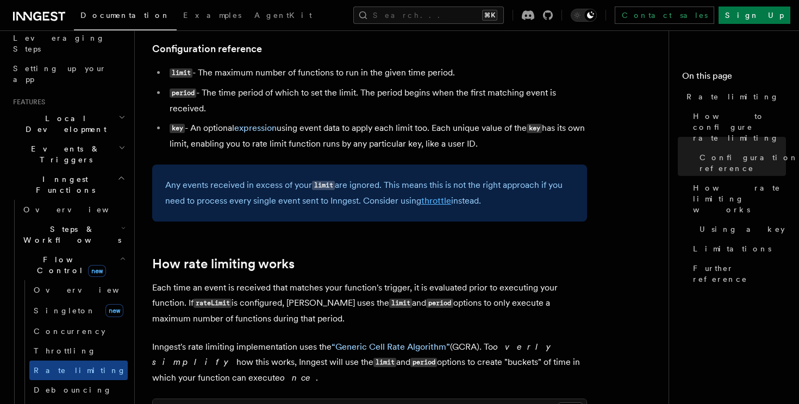
drag, startPoint x: 353, startPoint y: 186, endPoint x: 436, endPoint y: 206, distance: 85.5
click at [373, 193] on p "Any events received in excess of your limit are ignored. This means this is not…" at bounding box center [369, 193] width 409 height 31
click at [450, 206] on p "Any events received in excess of your limit are ignored. This means this is not…" at bounding box center [369, 193] width 409 height 31
drag, startPoint x: 521, startPoint y: 203, endPoint x: 212, endPoint y: 190, distance: 309.0
click at [215, 189] on p "Any events received in excess of your limit are ignored. This means this is not…" at bounding box center [369, 193] width 409 height 31
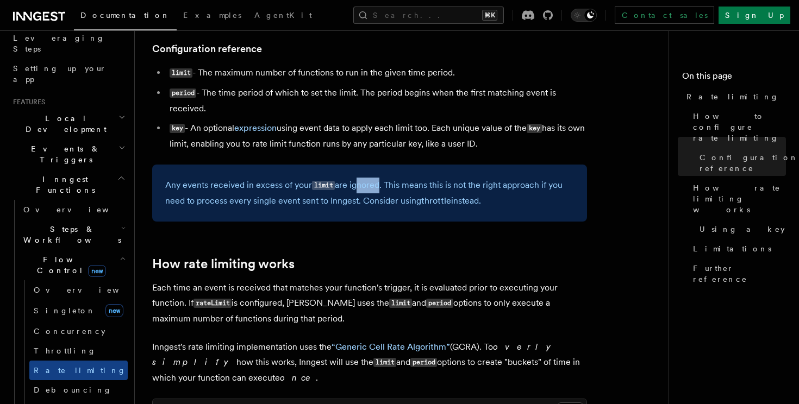
click at [212, 190] on p "Any events received in excess of your limit are ignored. This means this is not…" at bounding box center [369, 193] width 409 height 31
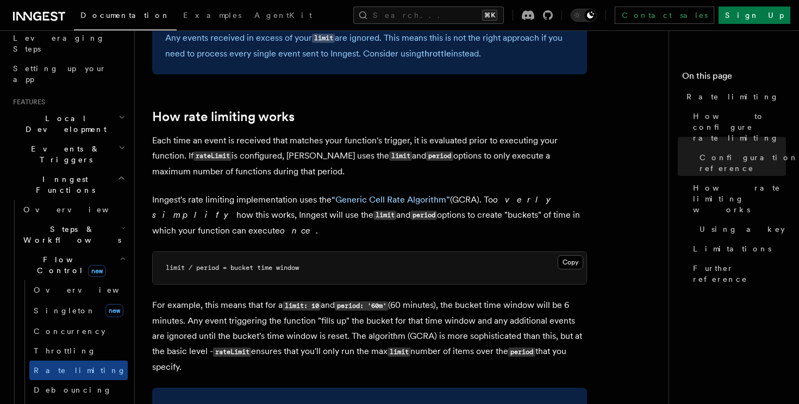
scroll to position [579, 0]
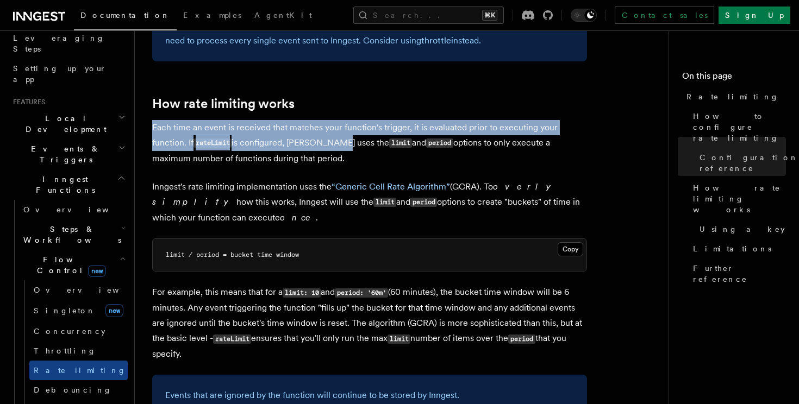
drag, startPoint x: 150, startPoint y: 127, endPoint x: 339, endPoint y: 145, distance: 190.0
click at [339, 145] on p "Each time an event is received that matches your function's trigger, it is eval…" at bounding box center [369, 143] width 435 height 46
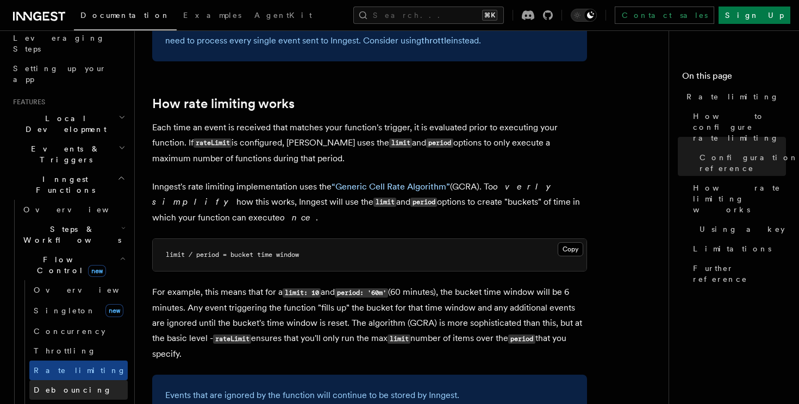
click at [42, 386] on span "Debouncing" at bounding box center [73, 390] width 78 height 9
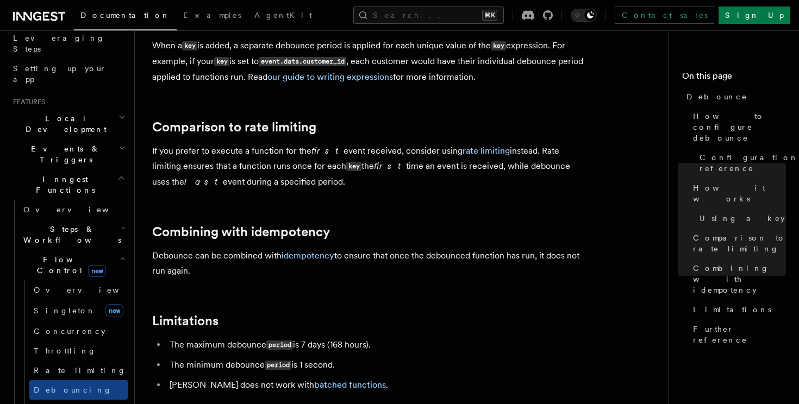
scroll to position [994, 0]
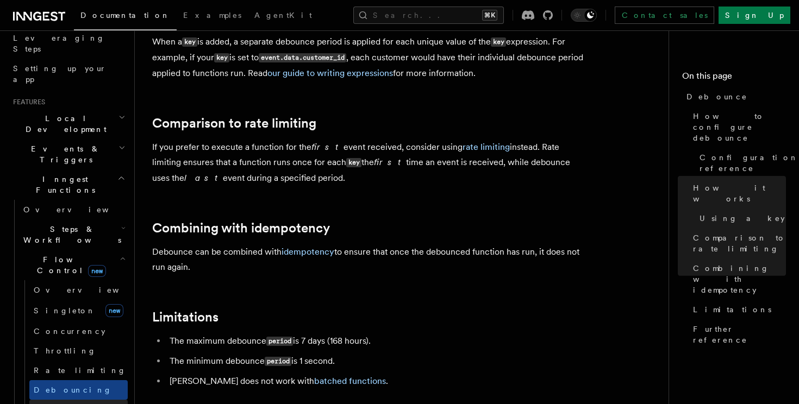
click at [72, 400] on link "Priority" at bounding box center [78, 410] width 98 height 20
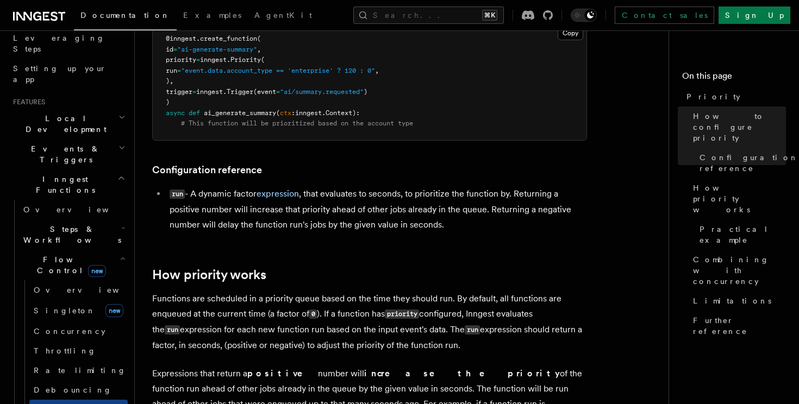
scroll to position [281, 0]
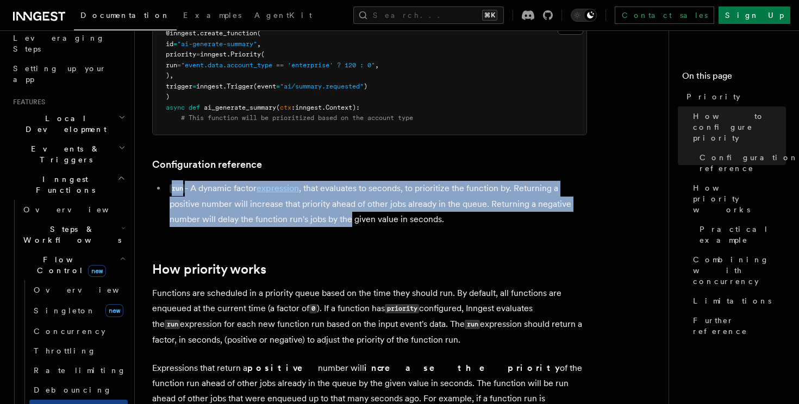
drag, startPoint x: 168, startPoint y: 187, endPoint x: 404, endPoint y: 252, distance: 244.0
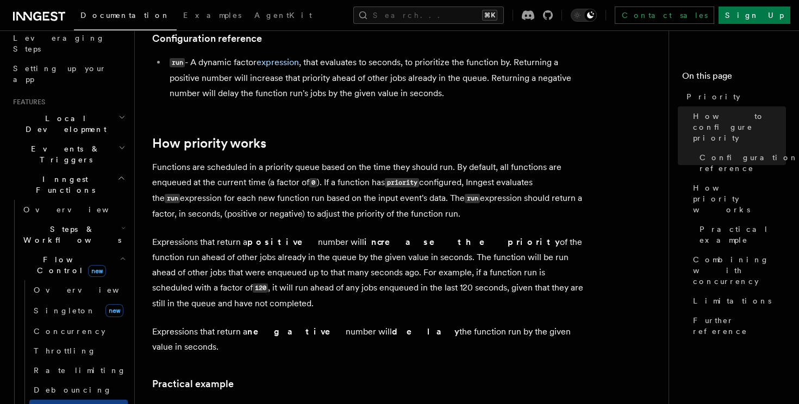
scroll to position [421, 0]
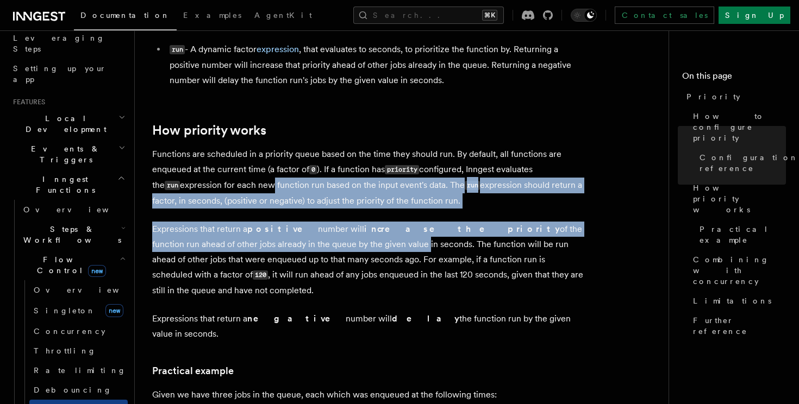
drag, startPoint x: 241, startPoint y: 180, endPoint x: 330, endPoint y: 264, distance: 122.6
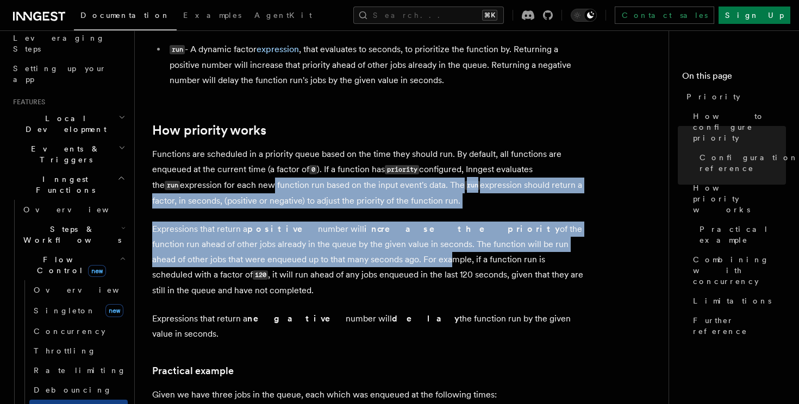
click at [330, 264] on p "Expressions that return a positive number will increase the priority of the fun…" at bounding box center [369, 260] width 435 height 77
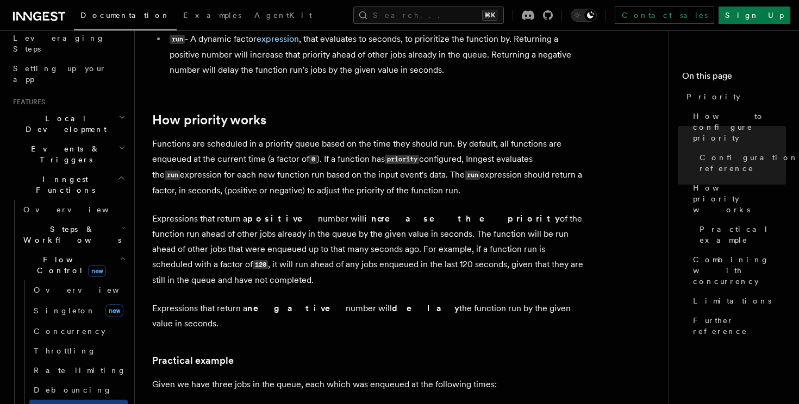
scroll to position [437, 0]
